Goal: Information Seeking & Learning: Learn about a topic

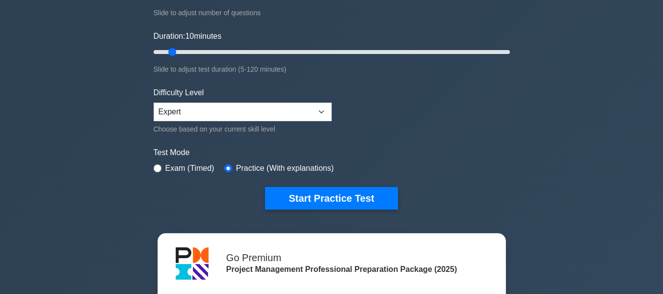
scroll to position [177, 0]
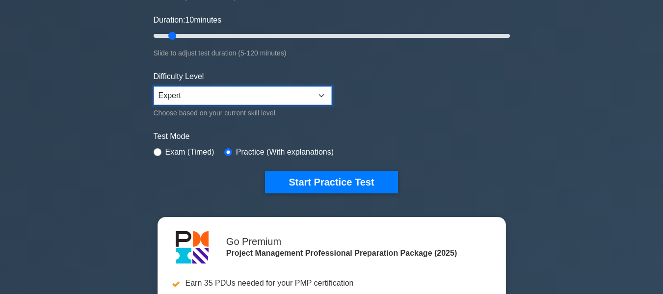
click at [222, 98] on select "Beginner Intermediate Expert" at bounding box center [243, 95] width 178 height 19
click at [154, 86] on select "Beginner Intermediate Expert" at bounding box center [243, 95] width 178 height 19
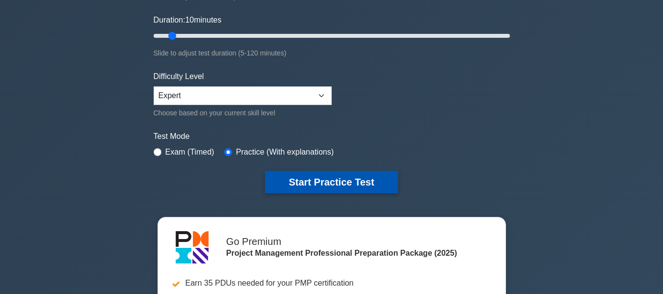
click at [334, 179] on button "Start Practice Test" at bounding box center [331, 182] width 132 height 23
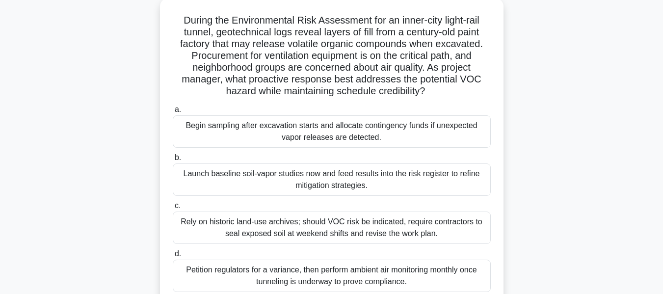
scroll to position [78, 0]
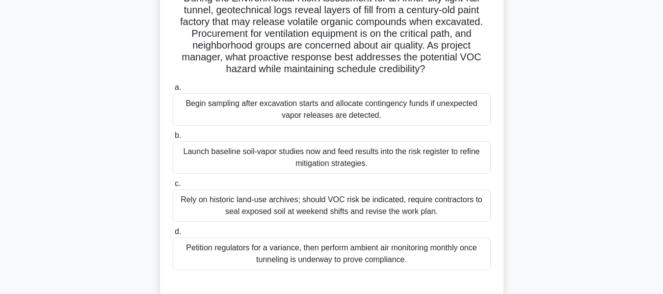
click at [261, 155] on div "Launch baseline soil-vapor studies now and feed results into the risk register …" at bounding box center [332, 157] width 318 height 32
click at [173, 139] on input "b. Launch baseline soil-vapor studies now and feed results into the risk regist…" at bounding box center [173, 135] width 0 height 6
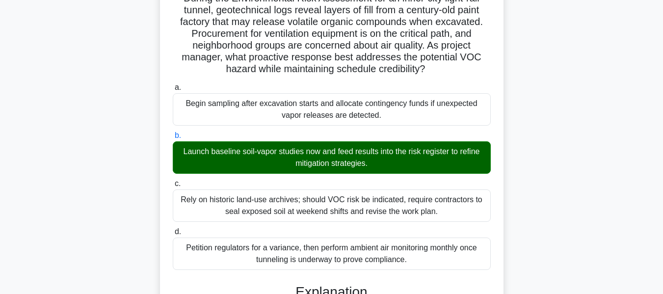
click at [499, 158] on div "During the Environmental Risk Assessment for an inner-city light-rail tunnel, g…" at bounding box center [331, 277] width 335 height 594
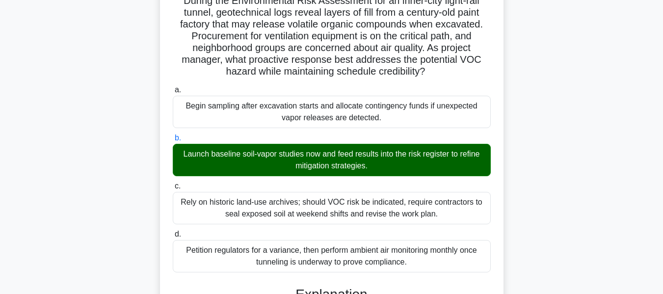
click at [527, 158] on div "During the Environmental Risk Assessment for an inner-city light-rail tunnel, g…" at bounding box center [331, 286] width 559 height 614
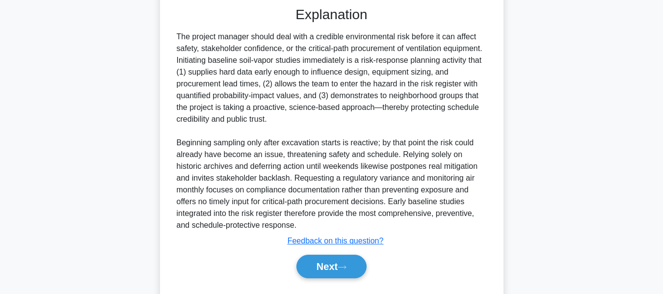
scroll to position [382, 0]
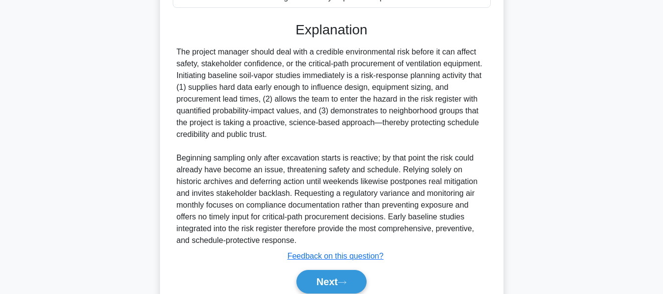
scroll to position [362, 0]
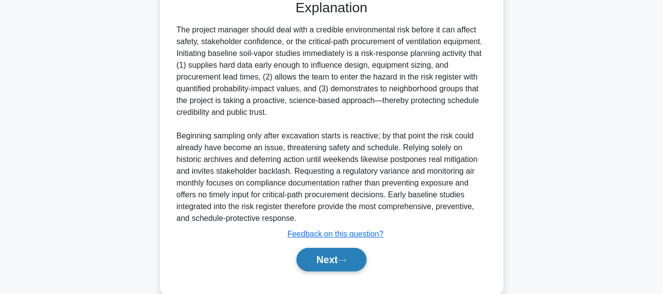
click at [337, 258] on button "Next" at bounding box center [331, 260] width 70 height 24
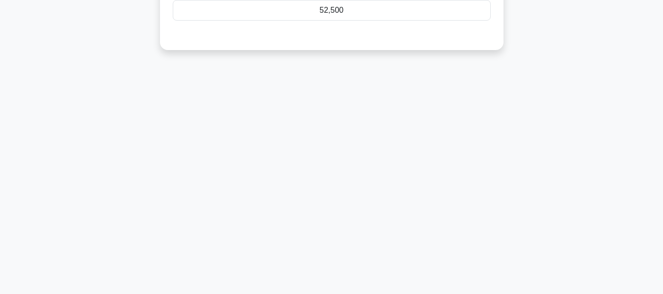
click at [581, 89] on div "7:20 Stop PMP Expert 2/10 In a project, the Budget at Completion (BAC) is $80,0…" at bounding box center [331, 44] width 559 height 490
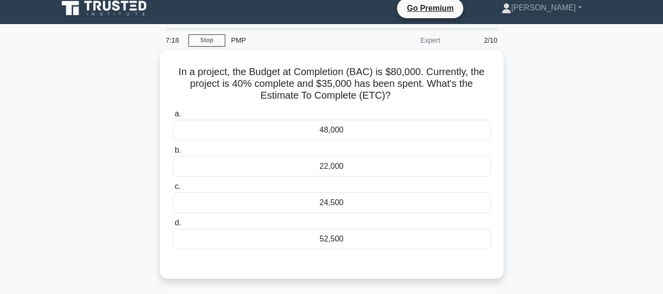
scroll to position [0, 0]
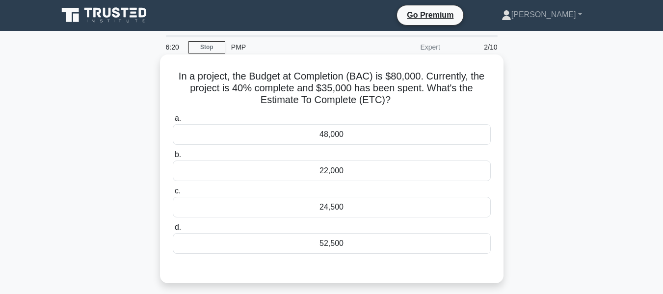
click at [322, 247] on div "52,500" at bounding box center [332, 243] width 318 height 21
click at [173, 231] on input "d. 52,500" at bounding box center [173, 227] width 0 height 6
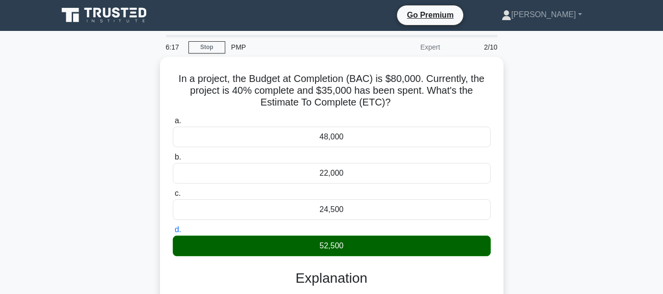
click at [173, 118] on input "a. 48,000" at bounding box center [173, 121] width 0 height 6
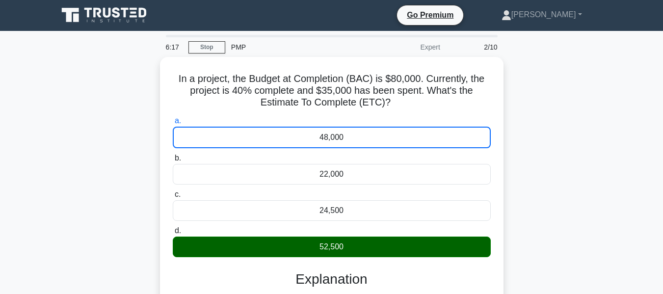
click at [173, 155] on input "b. 22,000" at bounding box center [173, 158] width 0 height 6
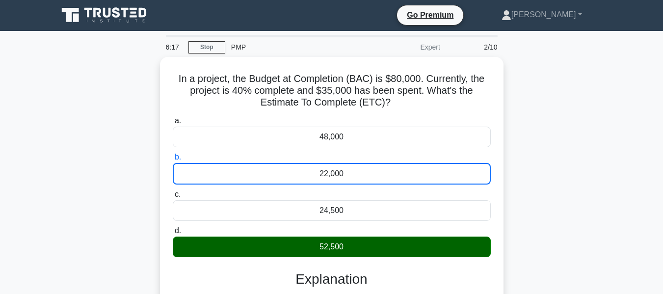
click at [173, 191] on input "c. 24,500" at bounding box center [173, 194] width 0 height 6
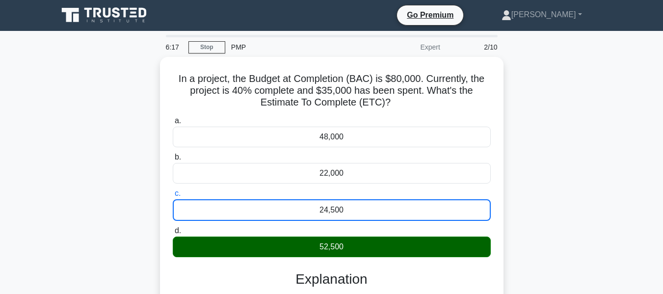
click at [173, 228] on input "d. 52,500" at bounding box center [173, 231] width 0 height 6
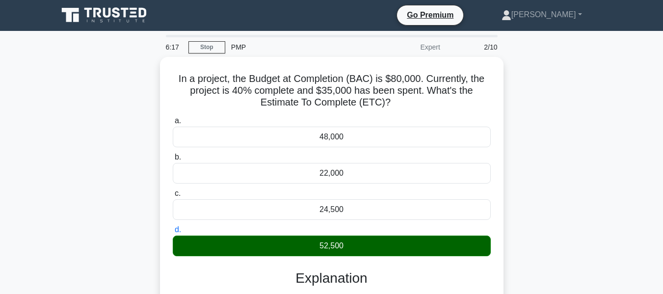
click at [173, 118] on input "a. 48,000" at bounding box center [173, 121] width 0 height 6
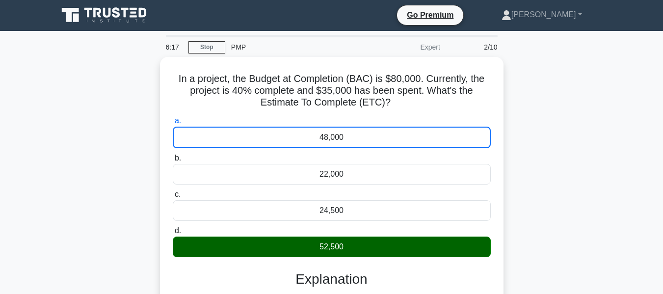
click at [173, 155] on input "b. 22,000" at bounding box center [173, 158] width 0 height 6
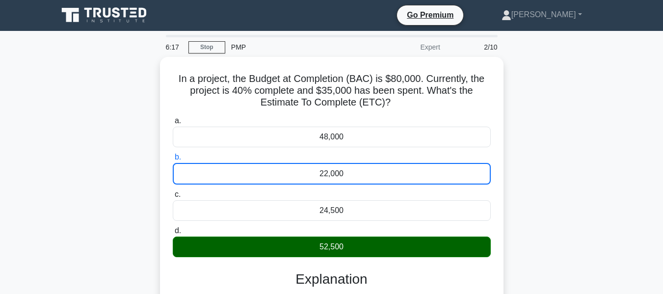
click at [173, 191] on input "c. 24,500" at bounding box center [173, 194] width 0 height 6
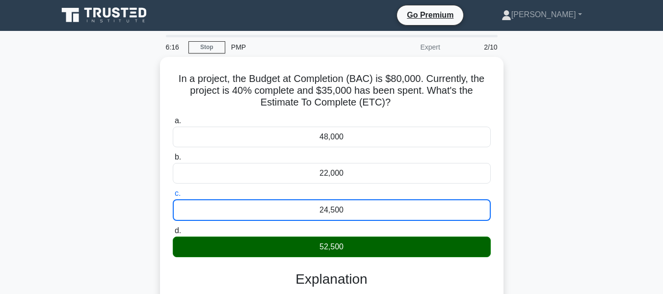
click at [173, 228] on input "d. 52,500" at bounding box center [173, 231] width 0 height 6
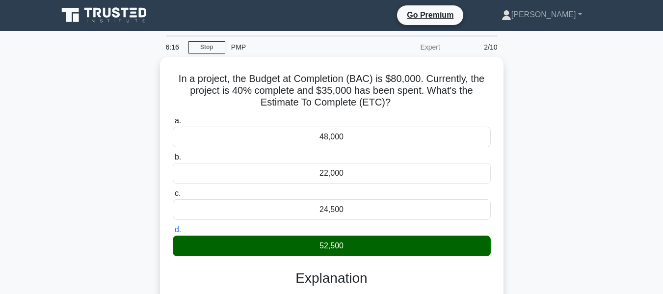
click at [173, 118] on input "a. 48,000" at bounding box center [173, 121] width 0 height 6
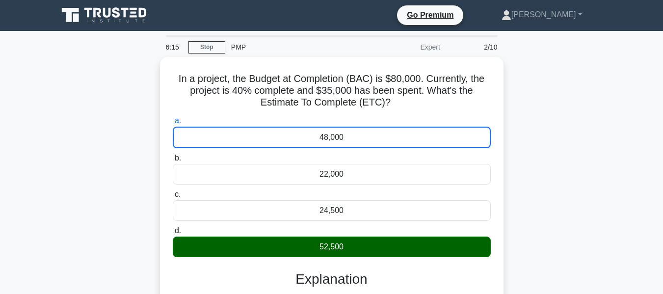
click at [580, 221] on div "In a project, the Budget at Completion (BAC) is $80,000. Currently, the project…" at bounding box center [331, 240] width 559 height 367
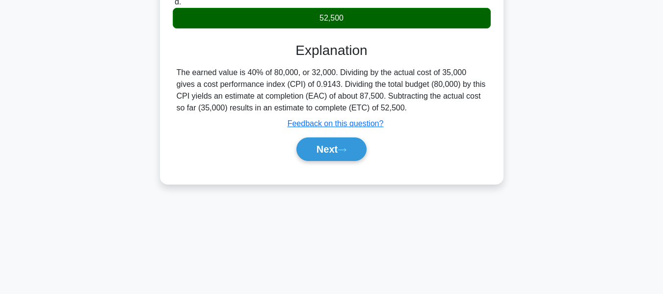
scroll to position [236, 0]
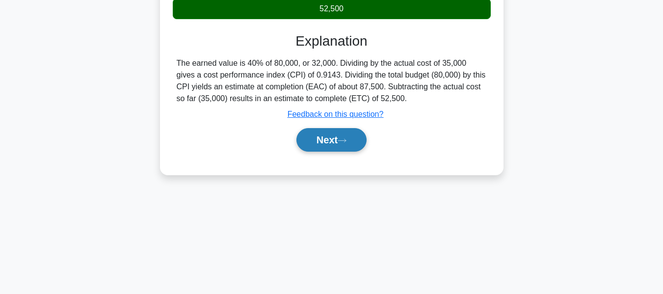
click at [336, 132] on button "Next" at bounding box center [331, 140] width 70 height 24
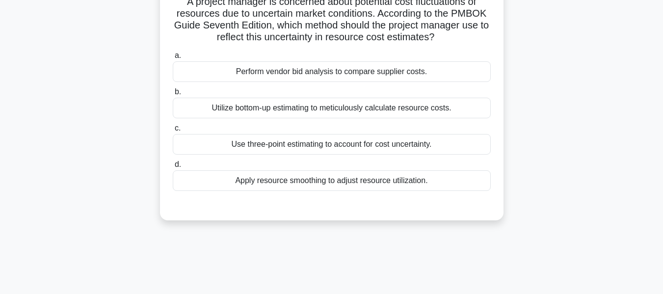
scroll to position [79, 0]
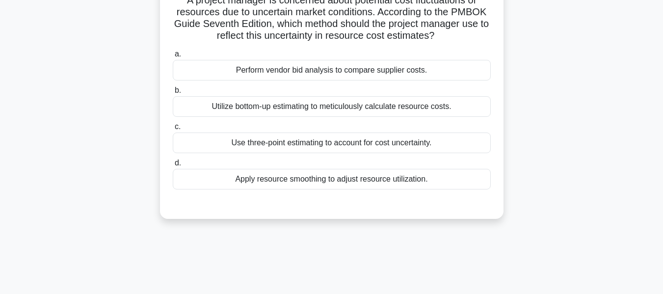
click at [513, 93] on div "A project manager is concerned about potential cost fluctuations of resources d…" at bounding box center [331, 104] width 559 height 252
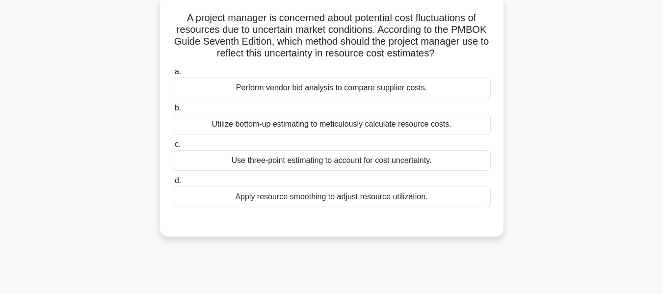
scroll to position [59, 0]
click at [309, 161] on div "Use three-point estimating to account for cost uncertainty." at bounding box center [332, 160] width 318 height 21
click at [173, 147] on input "c. Use three-point estimating to account for cost uncertainty." at bounding box center [173, 144] width 0 height 6
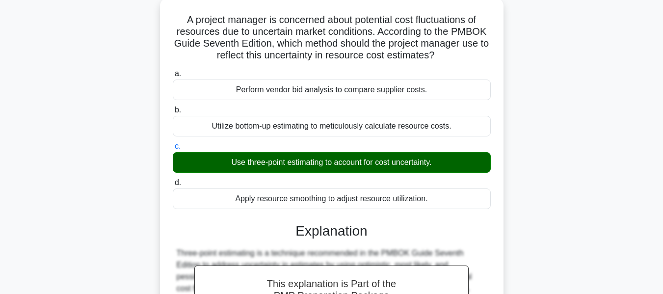
click at [558, 182] on div "A project manager is concerned about potential cost fluctuations of resources d…" at bounding box center [331, 252] width 559 height 508
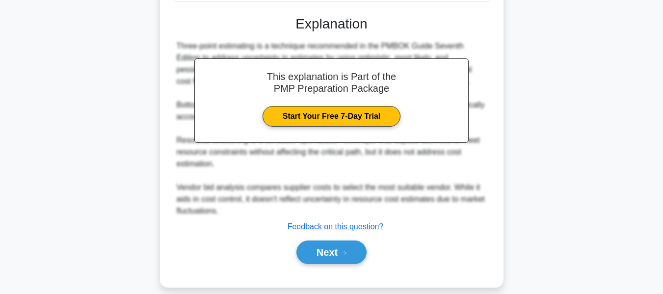
scroll to position [276, 0]
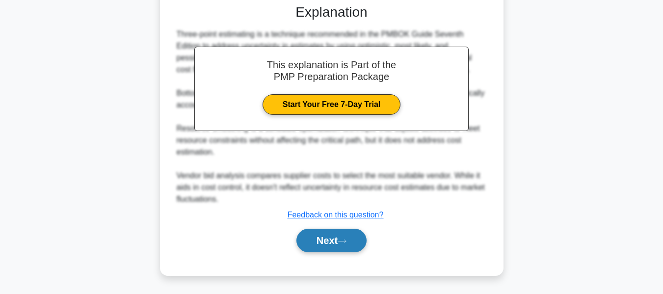
click at [351, 244] on button "Next" at bounding box center [331, 241] width 70 height 24
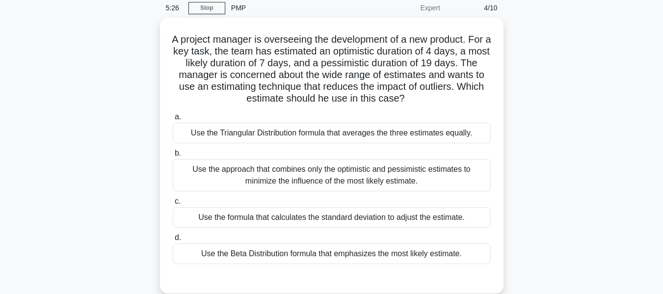
scroll to position [59, 0]
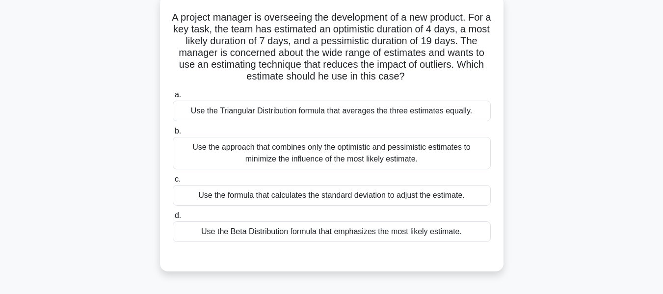
click at [317, 109] on div "Use the Triangular Distribution formula that averages the three estimates equal…" at bounding box center [332, 111] width 318 height 21
click at [173, 98] on input "a. Use the Triangular Distribution formula that averages the three estimates eq…" at bounding box center [173, 95] width 0 height 6
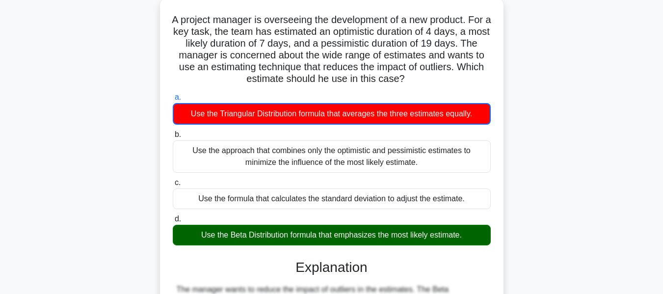
click at [173, 131] on input "b. Use the approach that combines only the optimistic and pessimistic estimates…" at bounding box center [173, 134] width 0 height 6
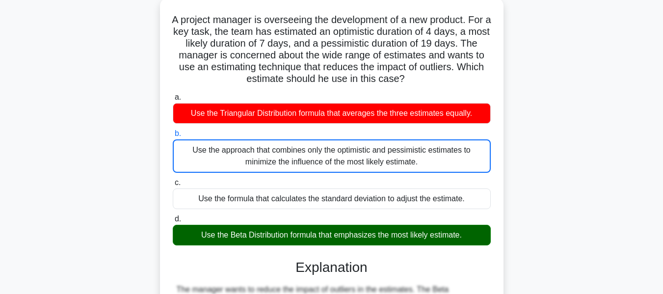
click at [173, 180] on input "c. Use the formula that calculates the standard deviation to adjust the estimat…" at bounding box center [173, 183] width 0 height 6
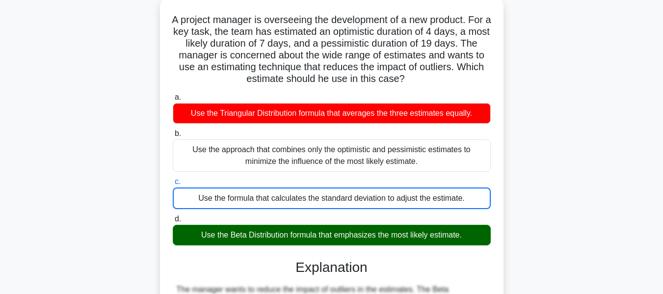
click at [173, 216] on input "d. Use the Beta Distribution formula that emphasizes the most likely estimate." at bounding box center [173, 219] width 0 height 6
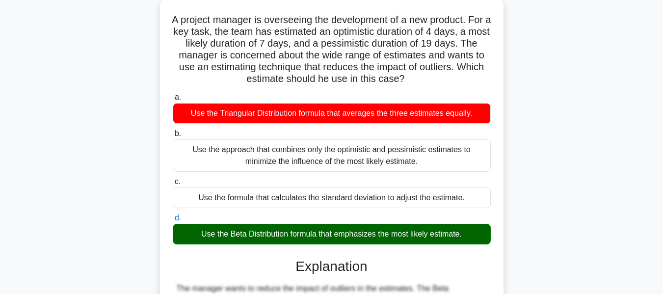
click at [173, 94] on input "a. Use the Triangular Distribution formula that averages the three estimates eq…" at bounding box center [173, 97] width 0 height 6
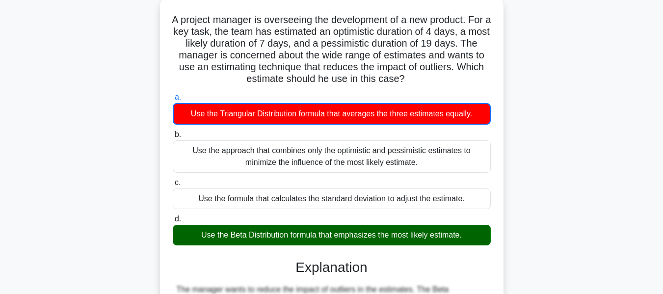
click at [173, 131] on input "b. Use the approach that combines only the optimistic and pessimistic estimates…" at bounding box center [173, 134] width 0 height 6
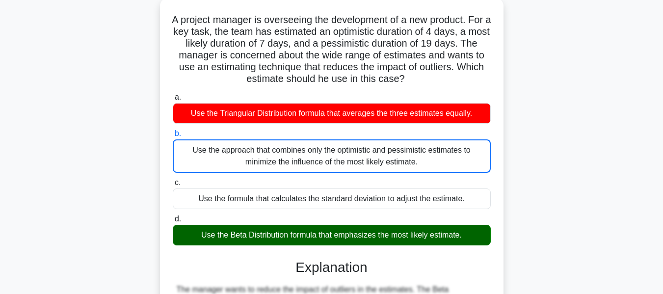
click at [173, 180] on input "c. Use the formula that calculates the standard deviation to adjust the estimat…" at bounding box center [173, 183] width 0 height 6
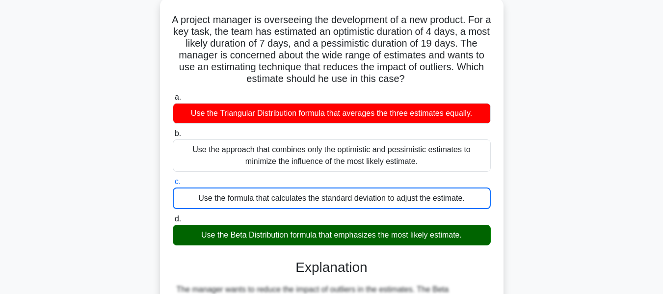
click at [173, 216] on input "d. Use the Beta Distribution formula that emphasizes the most likely estimate." at bounding box center [173, 219] width 0 height 6
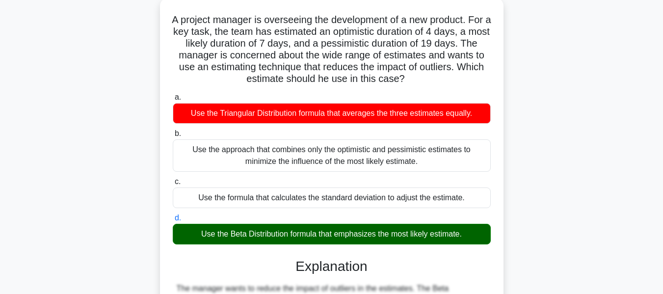
click at [173, 94] on input "a. Use the Triangular Distribution formula that averages the three estimates eq…" at bounding box center [173, 97] width 0 height 6
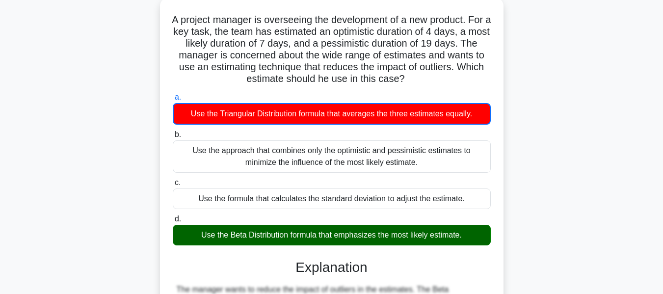
click at [173, 131] on input "b. Use the approach that combines only the optimistic and pessimistic estimates…" at bounding box center [173, 134] width 0 height 6
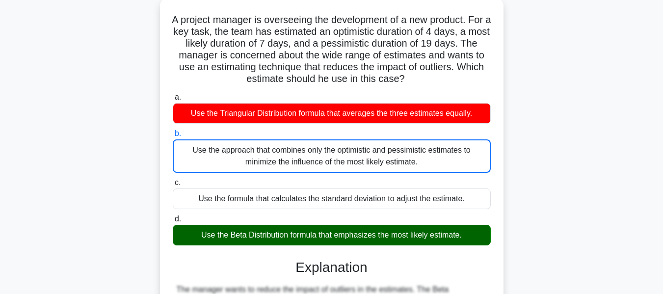
click at [173, 180] on input "c. Use the formula that calculates the standard deviation to adjust the estimat…" at bounding box center [173, 183] width 0 height 6
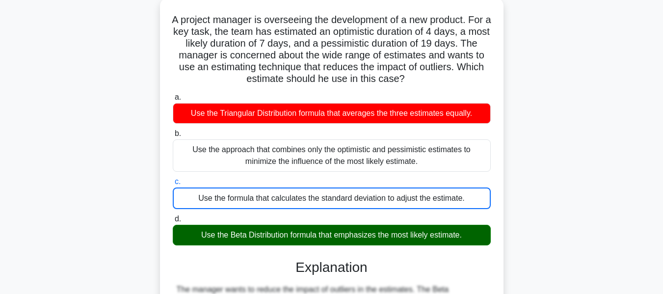
click at [173, 216] on input "d. Use the Beta Distribution formula that emphasizes the most likely estimate." at bounding box center [173, 219] width 0 height 6
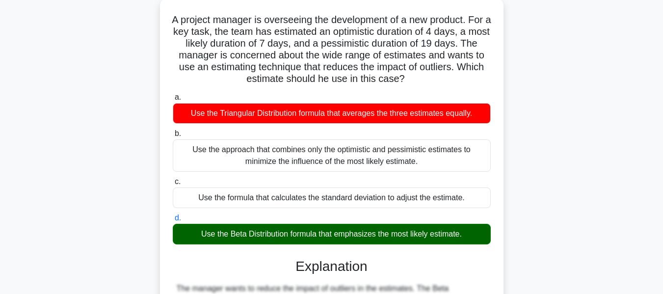
click at [173, 94] on input "a. Use the Triangular Distribution formula that averages the three estimates eq…" at bounding box center [173, 97] width 0 height 6
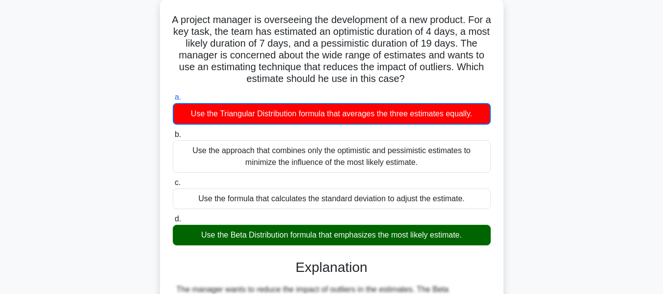
click at [173, 131] on input "b. Use the approach that combines only the optimistic and pessimistic estimates…" at bounding box center [173, 134] width 0 height 6
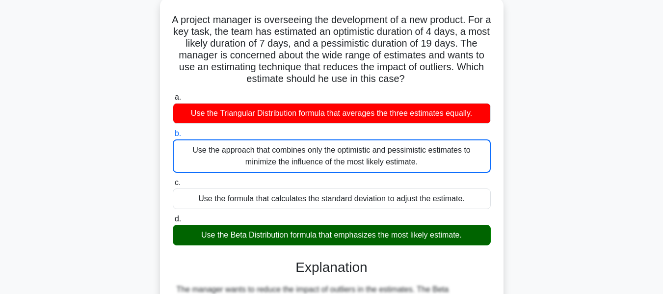
click at [173, 180] on input "c. Use the formula that calculates the standard deviation to adjust the estimat…" at bounding box center [173, 183] width 0 height 6
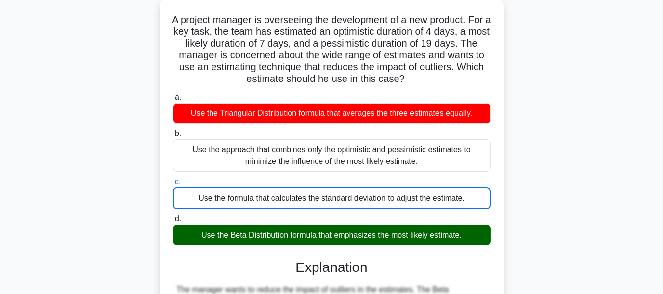
click at [173, 216] on input "d. Use the Beta Distribution formula that emphasizes the most likely estimate." at bounding box center [173, 219] width 0 height 6
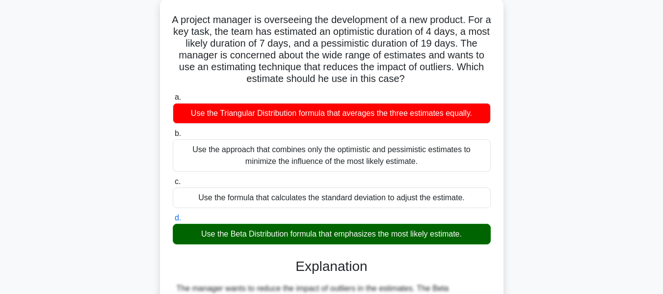
click at [173, 94] on input "a. Use the Triangular Distribution formula that averages the three estimates eq…" at bounding box center [173, 97] width 0 height 6
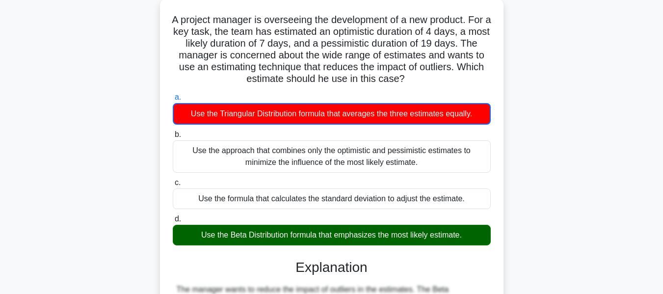
click at [542, 174] on div "A project manager is overseeing the development of a new product. For a key tas…" at bounding box center [331, 252] width 559 height 509
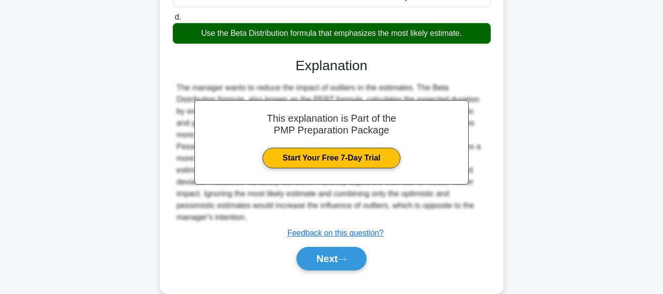
scroll to position [265, 0]
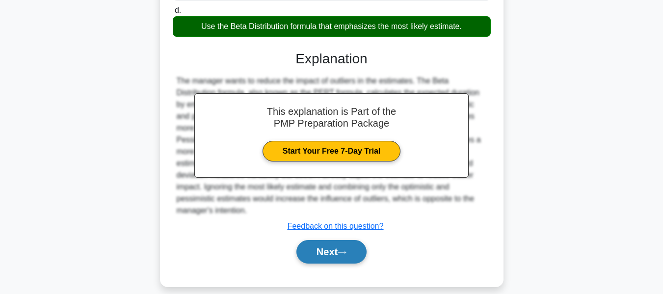
click at [329, 240] on button "Next" at bounding box center [331, 252] width 70 height 24
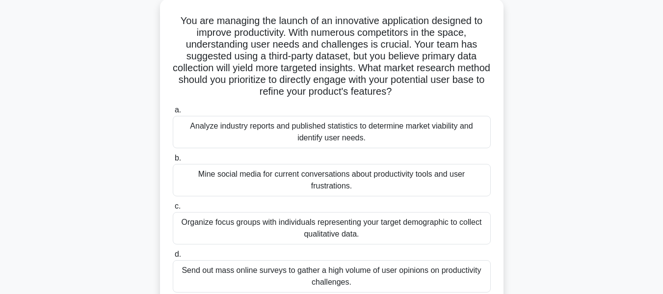
scroll to position [59, 0]
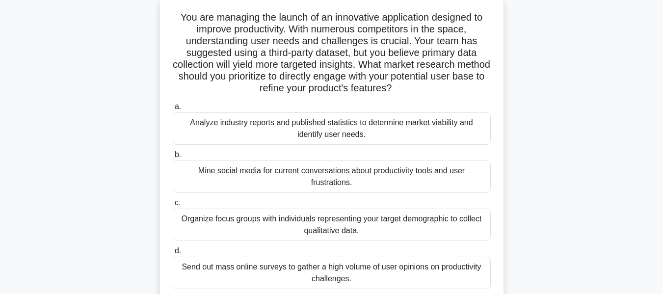
click at [305, 216] on div "Organize focus groups with individuals representing your target demographic to …" at bounding box center [332, 224] width 318 height 32
click at [173, 206] on input "c. Organize focus groups with individuals representing your target demographic …" at bounding box center [173, 203] width 0 height 6
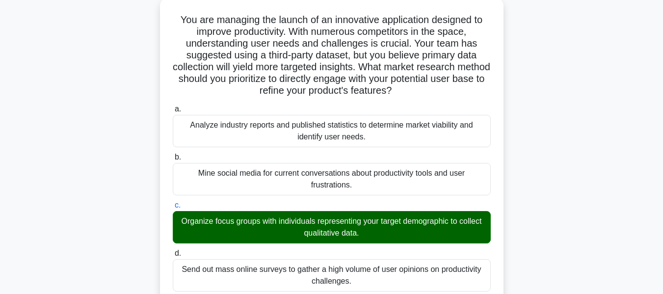
click at [507, 196] on div "You are managing the launch of an innovative application designed to improve pr…" at bounding box center [331, 293] width 559 height 590
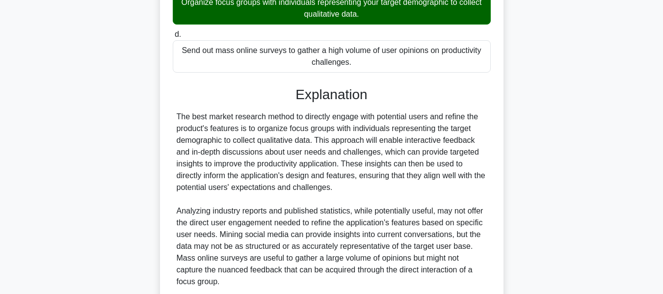
scroll to position [354, 0]
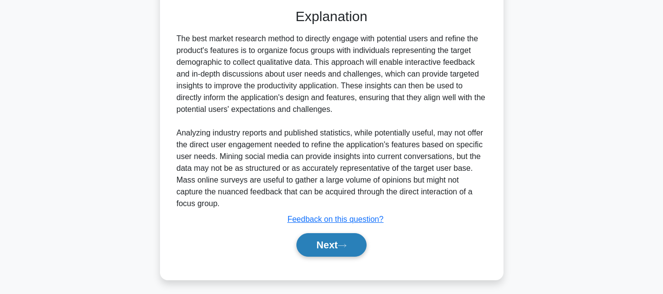
click at [346, 245] on icon at bounding box center [341, 245] width 9 height 5
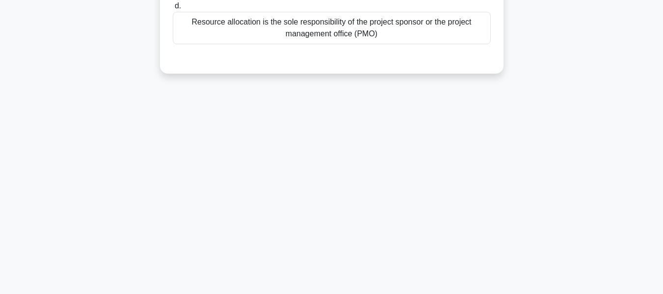
scroll to position [236, 0]
click at [578, 132] on div "3:52 Stop PMP Expert 6/10 In a matrix organizational structure, who typically h…" at bounding box center [331, 44] width 559 height 490
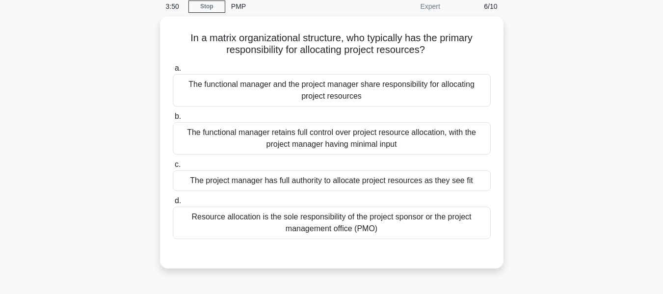
scroll to position [59, 0]
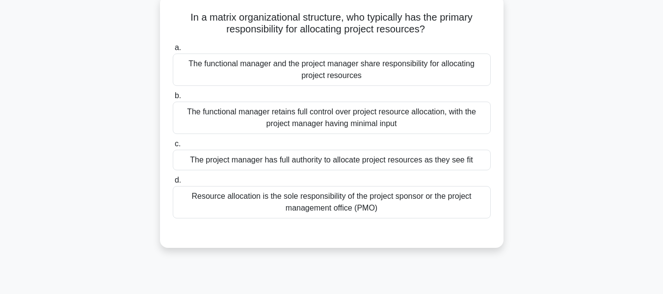
click at [271, 117] on div "The functional manager retains full control over project resource allocation, w…" at bounding box center [332, 118] width 318 height 32
click at [173, 99] on input "b. The functional manager retains full control over project resource allocation…" at bounding box center [173, 96] width 0 height 6
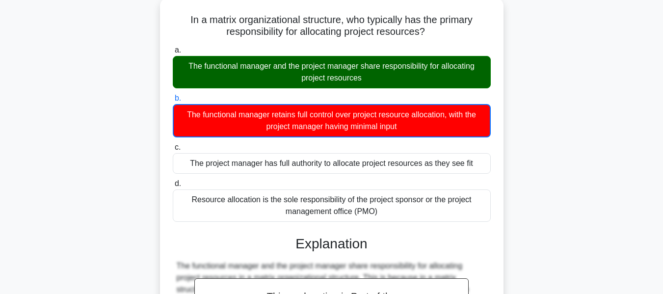
click at [524, 131] on div "In a matrix organizational structure, who typically has the primary responsibil…" at bounding box center [331, 246] width 559 height 497
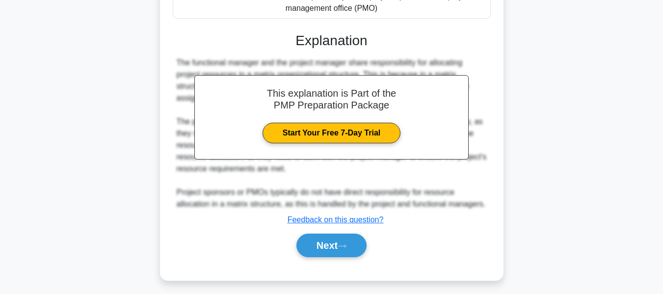
scroll to position [265, 0]
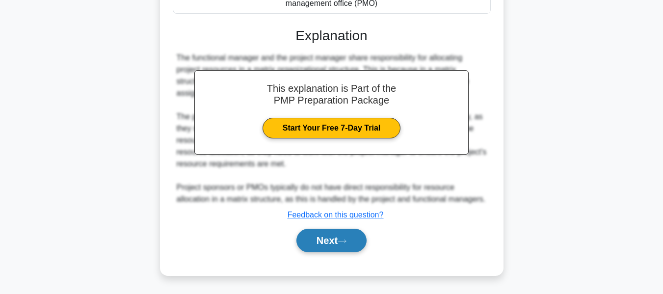
click at [332, 240] on button "Next" at bounding box center [331, 241] width 70 height 24
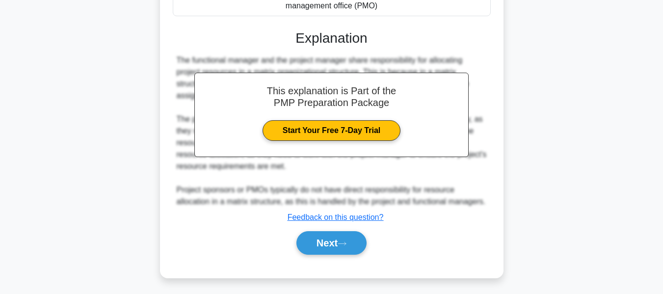
scroll to position [236, 0]
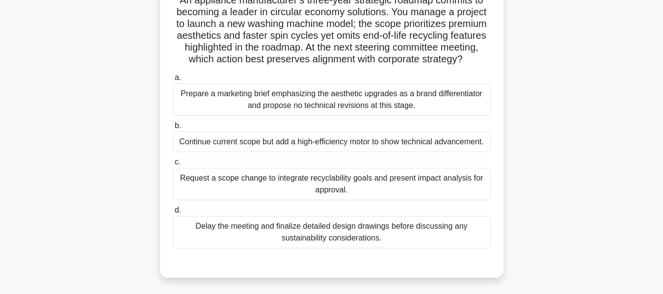
scroll to position [59, 0]
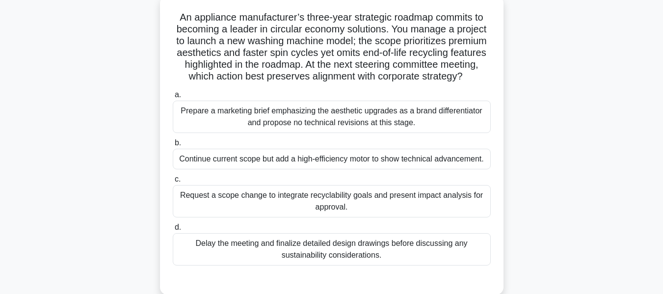
click at [436, 198] on div "Request a scope change to integrate recyclability goals and present impact anal…" at bounding box center [332, 201] width 318 height 32
click at [173, 182] on input "c. Request a scope change to integrate recyclability goals and present impact a…" at bounding box center [173, 179] width 0 height 6
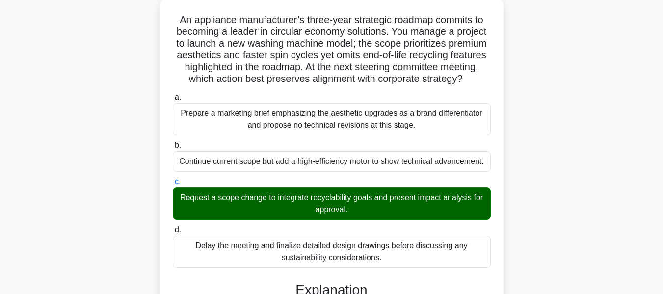
click at [506, 185] on div "An appliance manufacturer’s three-year strategic roadmap commits to becoming a …" at bounding box center [331, 275] width 559 height 555
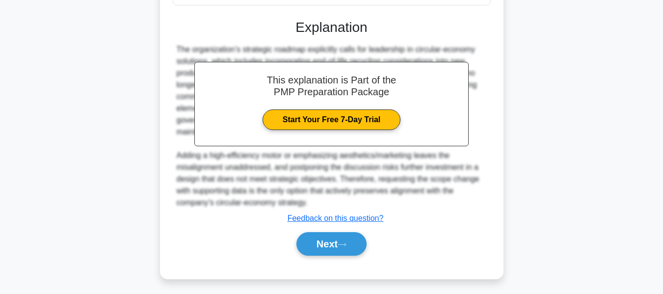
scroll to position [323, 0]
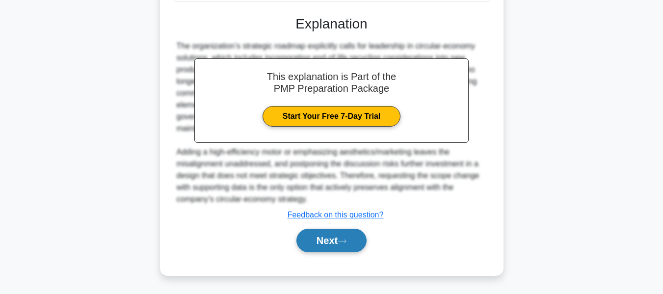
click at [318, 238] on button "Next" at bounding box center [331, 241] width 70 height 24
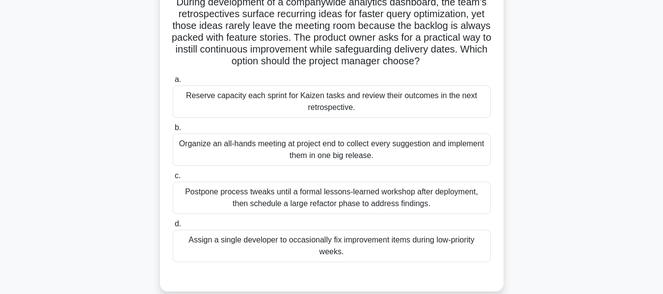
scroll to position [78, 0]
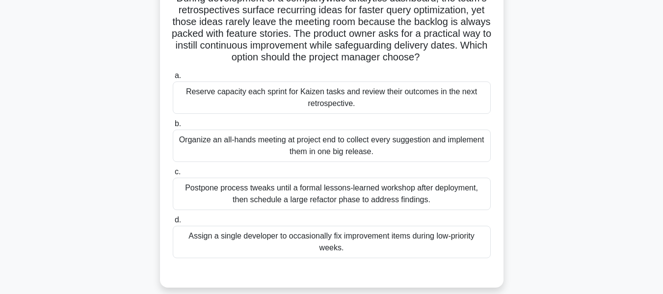
click at [333, 92] on div "Reserve capacity each sprint for Kaizen tasks and review their outcomes in the …" at bounding box center [332, 97] width 318 height 32
click at [173, 79] on input "a. Reserve capacity each sprint for Kaizen tasks and review their outcomes in t…" at bounding box center [173, 76] width 0 height 6
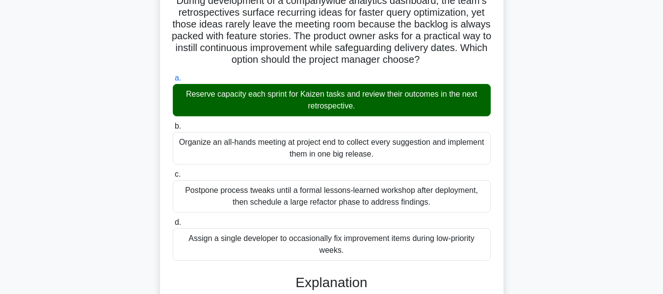
click at [545, 146] on div "During development of a companywide analytics dashboard, the team’s retrospecti…" at bounding box center [331, 238] width 559 height 519
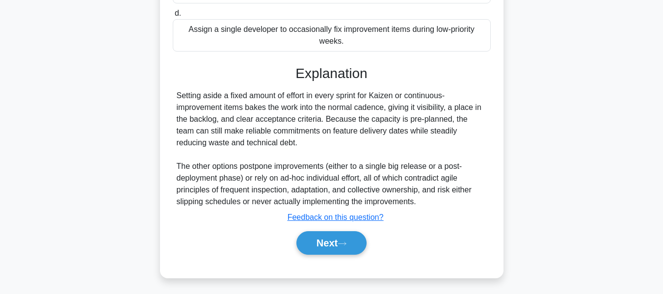
scroll to position [288, 0]
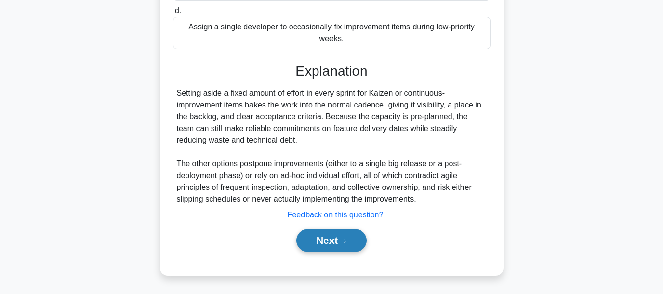
click at [342, 240] on icon at bounding box center [341, 240] width 9 height 5
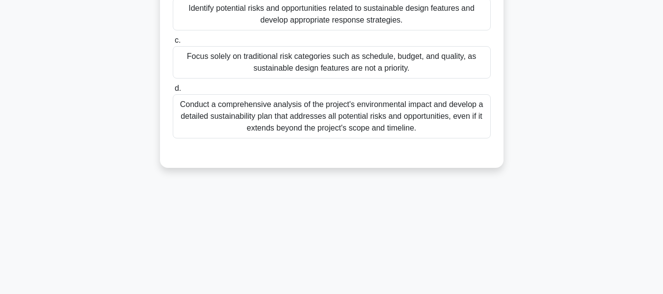
scroll to position [236, 0]
click at [547, 102] on div "A project manager is leading a construction project for a new office building. …" at bounding box center [331, 0] width 559 height 358
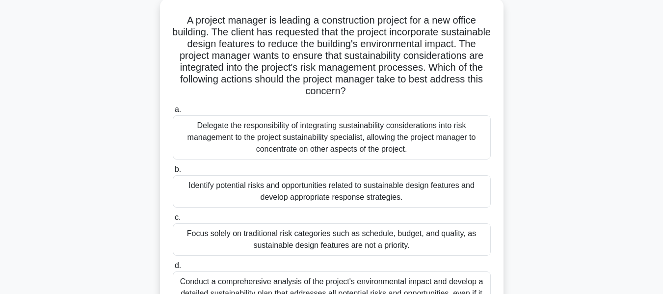
scroll to position [78, 0]
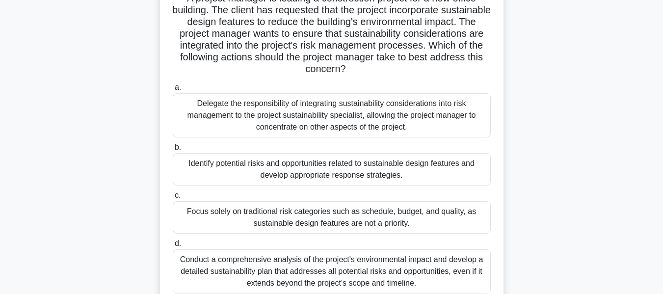
click at [404, 263] on div "Conduct a comprehensive analysis of the project's environmental impact and deve…" at bounding box center [332, 271] width 318 height 44
click at [173, 247] on input "d. Conduct a comprehensive analysis of the project's environmental impact and d…" at bounding box center [173, 243] width 0 height 6
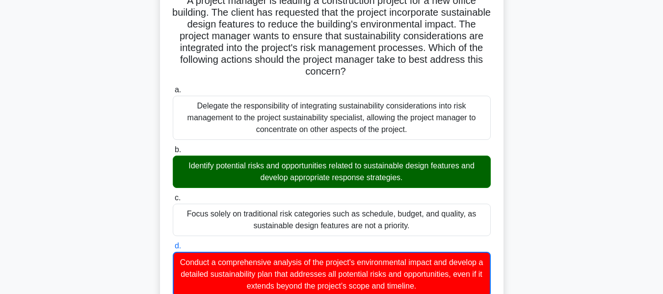
click at [173, 87] on input "a. Delegate the responsibility of integrating sustainability considerations int…" at bounding box center [173, 90] width 0 height 6
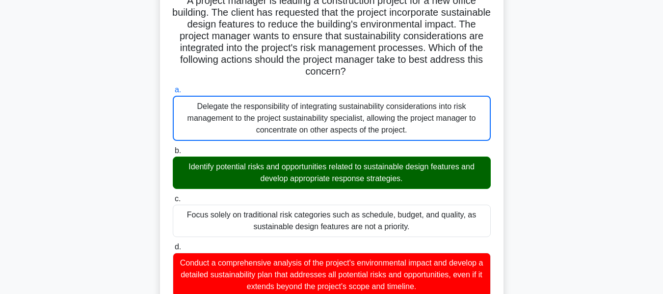
click at [173, 148] on input "b. Identify potential risks and opportunities related to sustainable design fea…" at bounding box center [173, 151] width 0 height 6
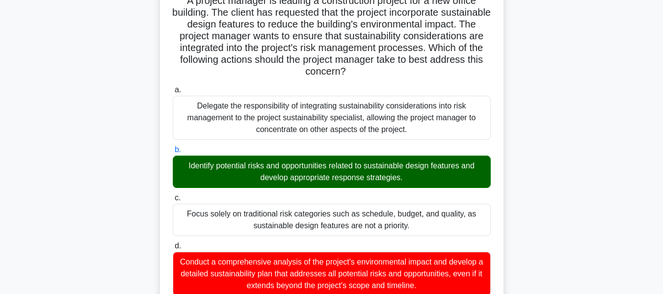
click at [173, 195] on input "c. Focus solely on traditional risk categories such as schedule, budget, and qu…" at bounding box center [173, 198] width 0 height 6
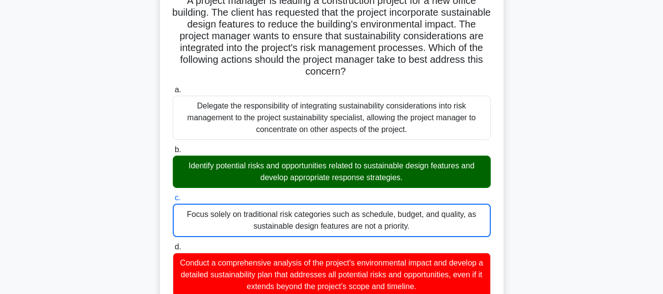
click at [570, 160] on div "A project manager is leading a construction project for a new office building. …" at bounding box center [331, 262] width 559 height 567
click at [551, 145] on div "A project manager is leading a construction project for a new office building. …" at bounding box center [331, 262] width 559 height 567
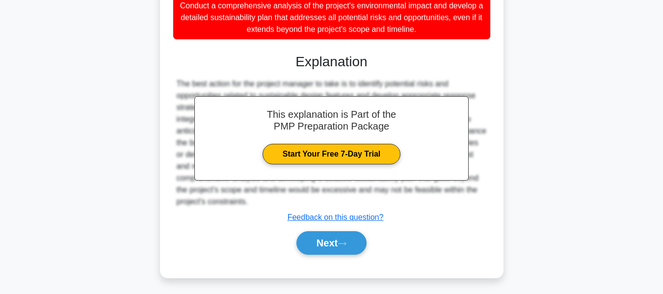
scroll to position [336, 0]
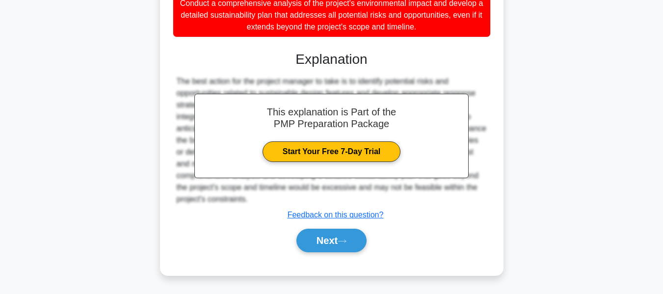
drag, startPoint x: 330, startPoint y: 244, endPoint x: 413, endPoint y: 202, distance: 93.4
click at [330, 244] on button "Next" at bounding box center [331, 241] width 70 height 24
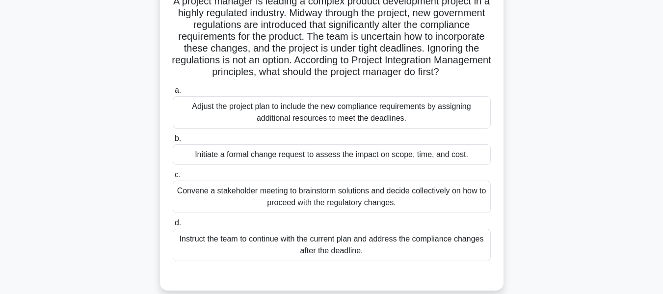
scroll to position [79, 0]
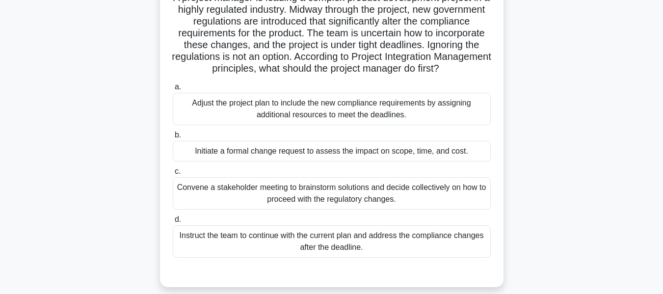
click at [367, 203] on div "Convene a stakeholder meeting to brainstorm solutions and decide collectively o…" at bounding box center [332, 193] width 318 height 32
click at [173, 175] on input "c. Convene a stakeholder meeting to brainstorm solutions and decide collectivel…" at bounding box center [173, 171] width 0 height 6
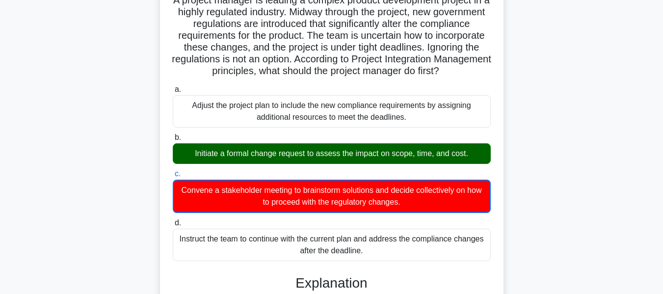
click at [173, 220] on input "d. Instruct the team to continue with the current plan and address the complian…" at bounding box center [173, 223] width 0 height 6
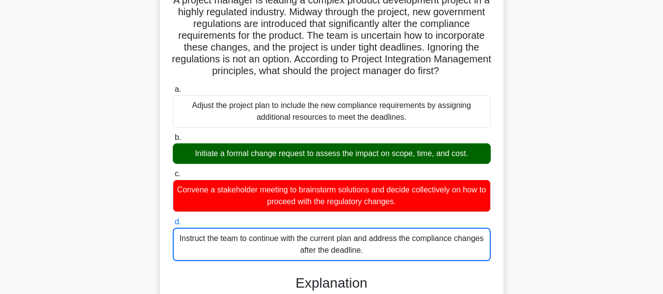
click at [173, 86] on input "a. Adjust the project plan to include the new compliance requirements by assign…" at bounding box center [173, 89] width 0 height 6
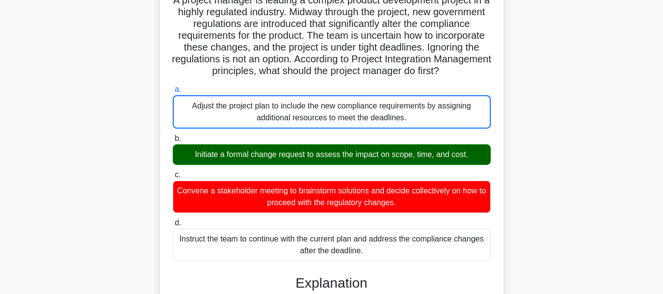
click at [173, 135] on input "b. Initiate a formal change request to assess the impact on scope, time, and co…" at bounding box center [173, 138] width 0 height 6
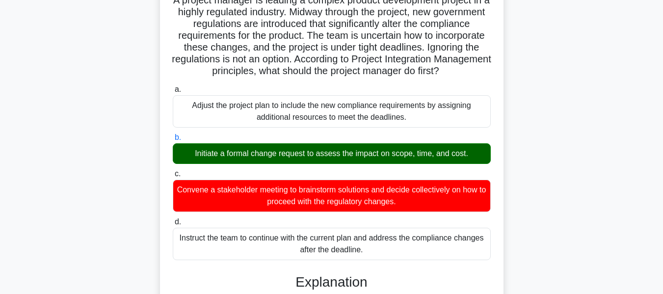
click at [173, 171] on input "c. Convene a stakeholder meeting to brainstorm solutions and decide collectivel…" at bounding box center [173, 174] width 0 height 6
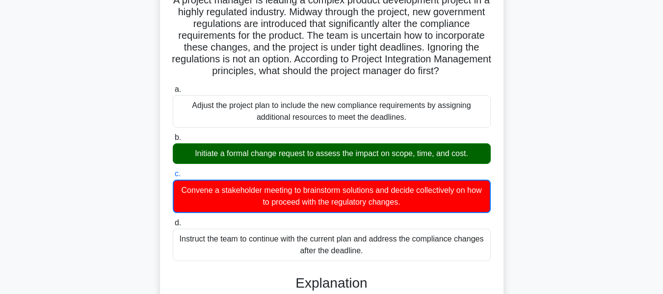
click at [173, 220] on input "d. Instruct the team to continue with the current plan and address the complian…" at bounding box center [173, 223] width 0 height 6
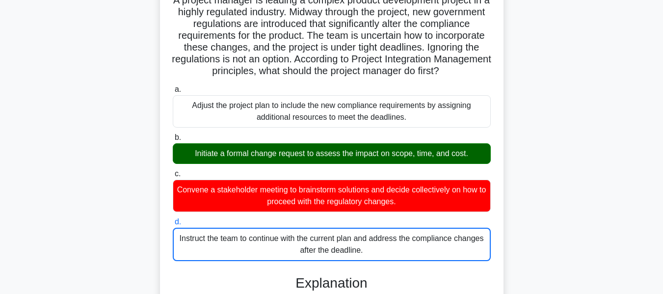
click at [173, 86] on input "a. Adjust the project plan to include the new compliance requirements by assign…" at bounding box center [173, 89] width 0 height 6
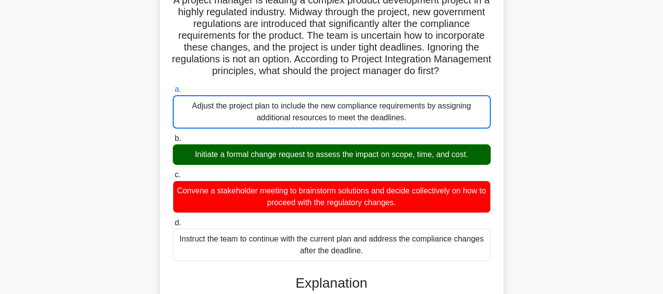
click at [173, 135] on input "b. Initiate a formal change request to assess the impact on scope, time, and co…" at bounding box center [173, 138] width 0 height 6
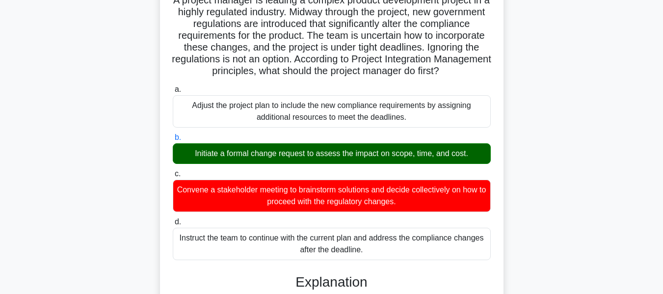
click at [173, 171] on input "c. Convene a stakeholder meeting to brainstorm solutions and decide collectivel…" at bounding box center [173, 174] width 0 height 6
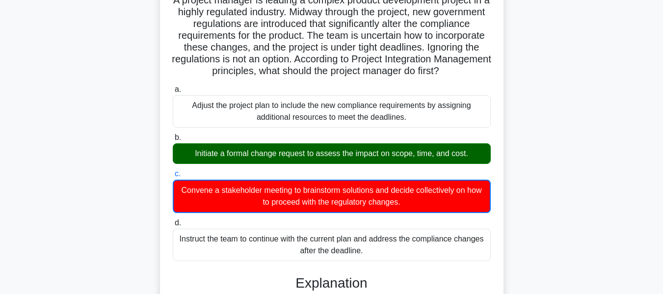
click at [173, 220] on input "d. Instruct the team to continue with the current plan and address the complian…" at bounding box center [173, 223] width 0 height 6
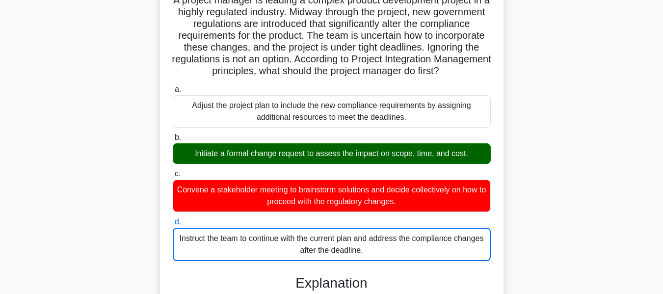
click at [173, 86] on input "a. Adjust the project plan to include the new compliance requirements by assign…" at bounding box center [173, 89] width 0 height 6
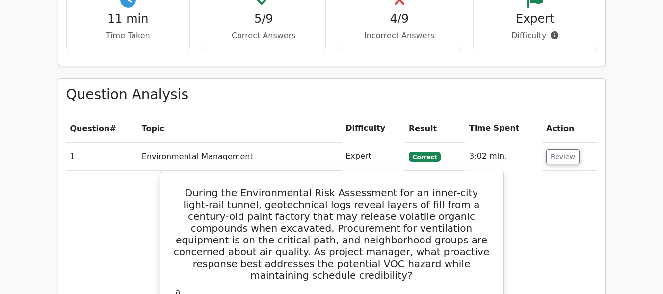
scroll to position [755, 0]
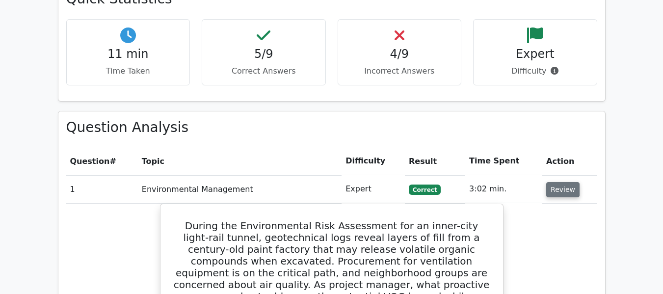
click at [564, 182] on button "Review" at bounding box center [562, 189] width 33 height 15
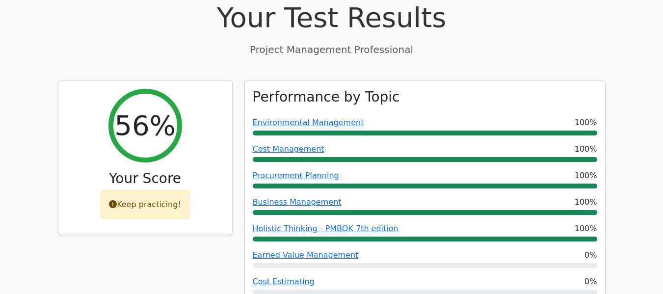
scroll to position [21, 0]
